Goal: Answer question/provide support

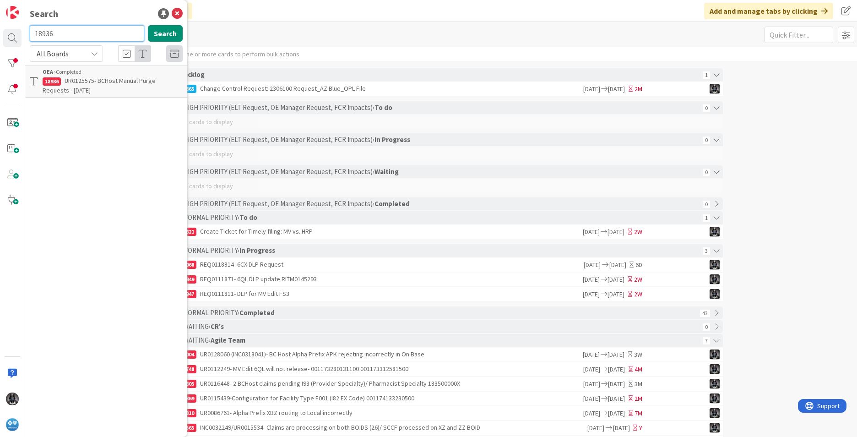
click at [65, 34] on input "18936" at bounding box center [87, 33] width 114 height 16
type input "1"
type input "19037"
click at [69, 76] on span "INC0336127- BCHost HRP claim needs to be unlocked- 202520300134845" at bounding box center [112, 85] width 139 height 18
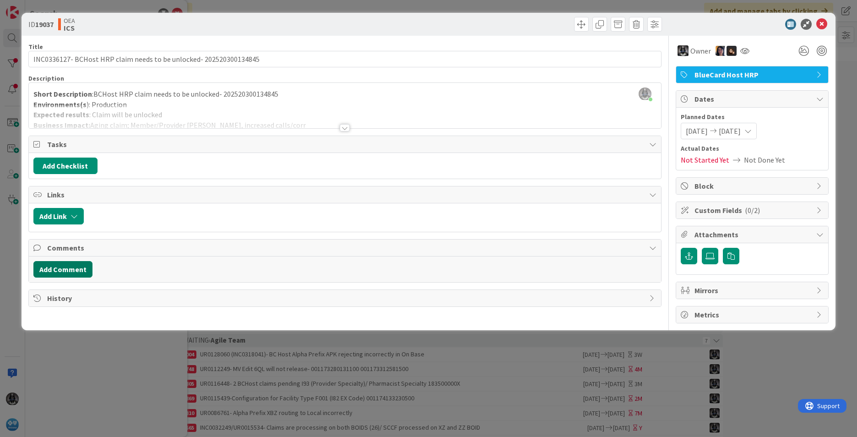
click at [57, 269] on button "Add Comment" at bounding box center [62, 269] width 59 height 16
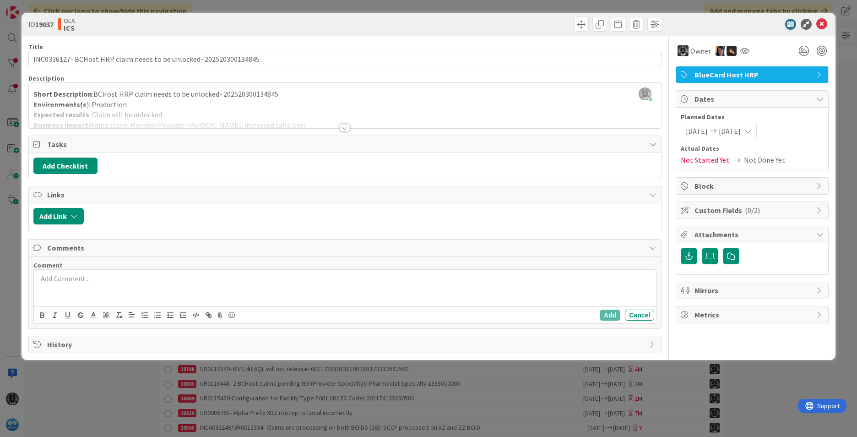
click at [66, 274] on p at bounding box center [345, 278] width 615 height 11
drag, startPoint x: 67, startPoint y: 277, endPoint x: 28, endPoint y: 284, distance: 39.5
click at [28, 284] on div "Comments Comment [DATE]- Notification from analyst that claim has been unlocked…" at bounding box center [344, 284] width 633 height 90
click at [43, 315] on icon "button" at bounding box center [42, 316] width 4 height 2
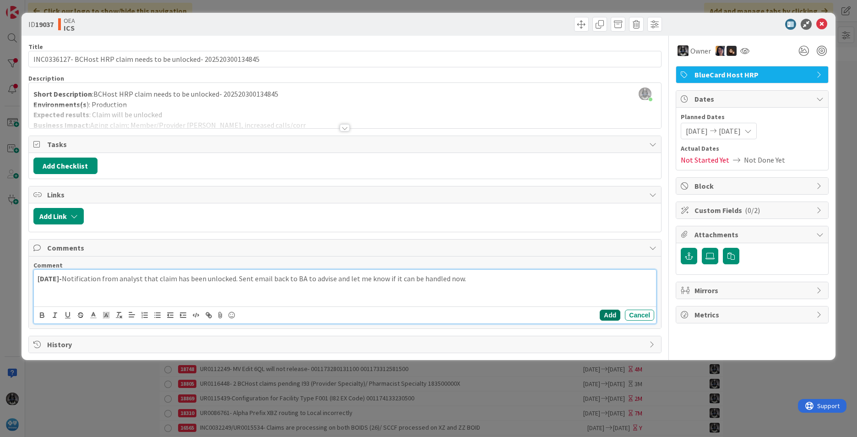
click at [608, 315] on button "Add" at bounding box center [610, 315] width 21 height 11
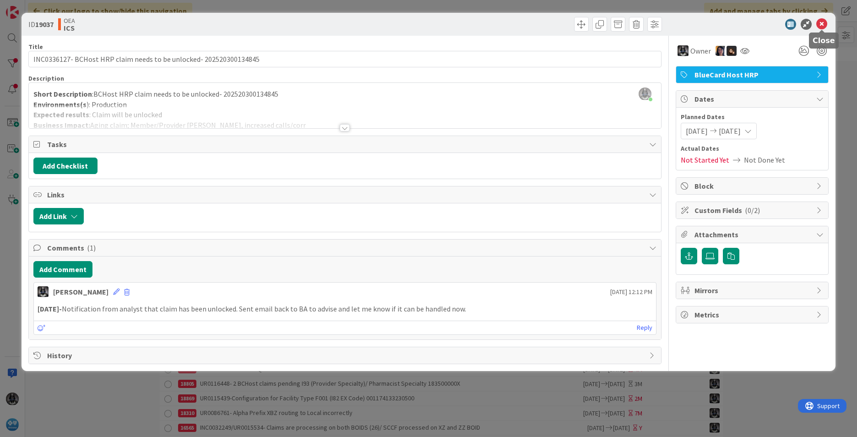
drag, startPoint x: 824, startPoint y: 21, endPoint x: 777, endPoint y: 49, distance: 54.7
click at [824, 22] on icon at bounding box center [821, 24] width 11 height 11
